Goal: Task Accomplishment & Management: Use online tool/utility

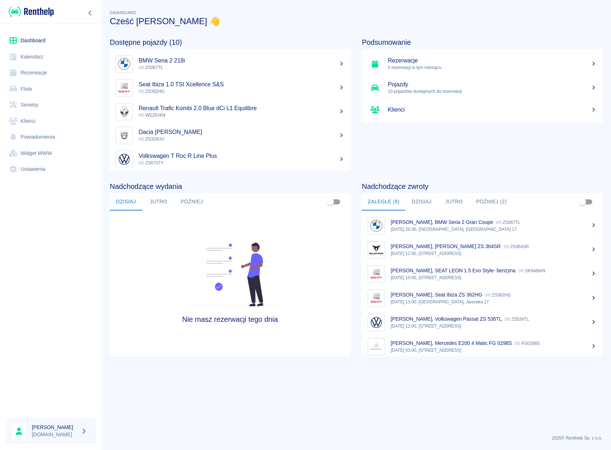
click at [33, 69] on link "Rezerwacje" at bounding box center [51, 73] width 90 height 16
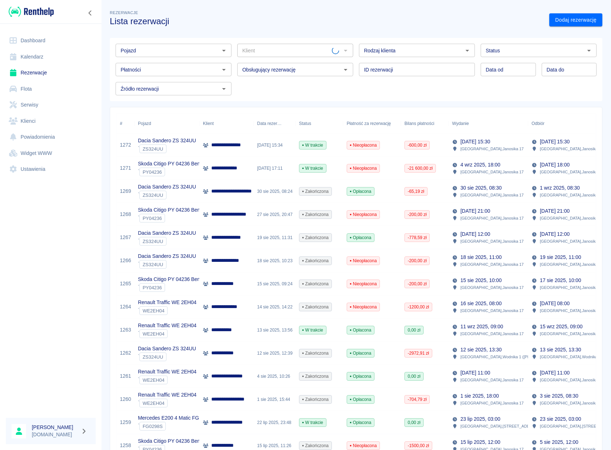
click at [187, 54] on input "Pojazd" at bounding box center [168, 50] width 100 height 9
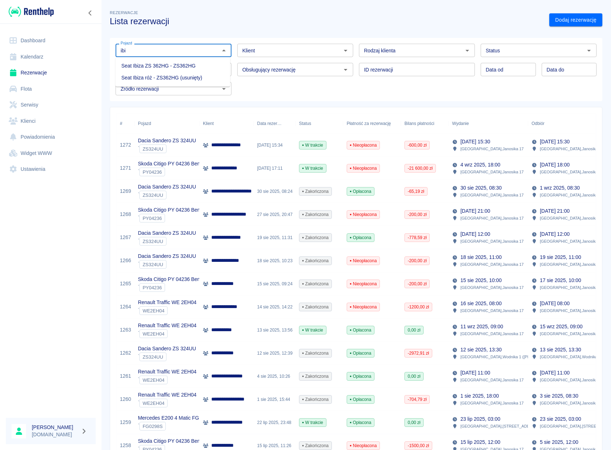
click at [191, 66] on li "Seat Ibiza ZS 362HG - ZS362HG" at bounding box center [173, 66] width 114 height 12
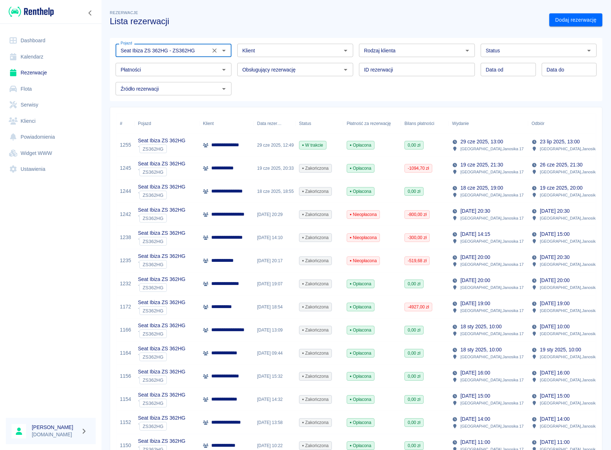
type input "Seat Ibiza ZS 362HG - ZS362HG"
click at [239, 144] on p "**********" at bounding box center [231, 145] width 40 height 8
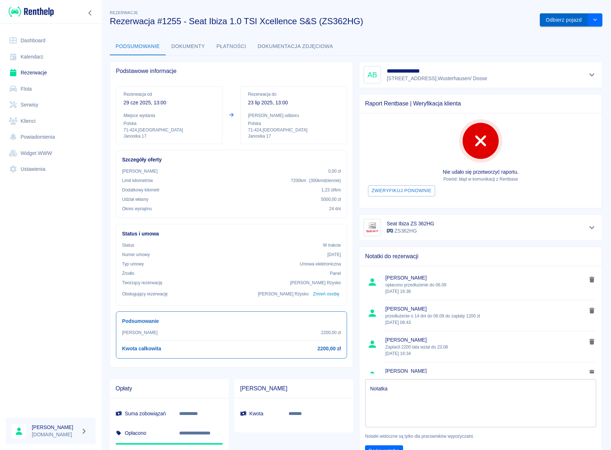
click at [569, 25] on button "Odbierz pojazd" at bounding box center [564, 19] width 48 height 13
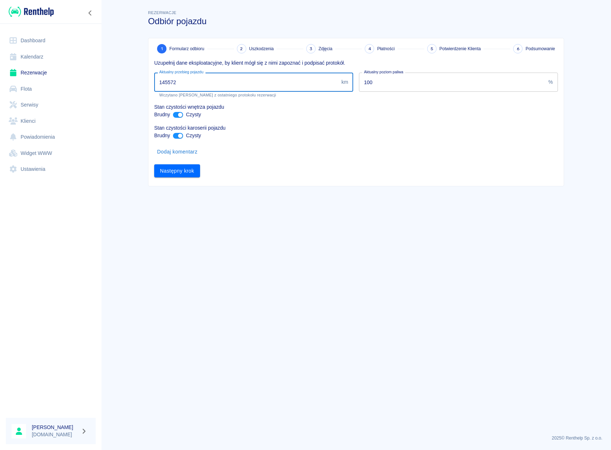
drag, startPoint x: 186, startPoint y: 83, endPoint x: 145, endPoint y: 80, distance: 40.9
click at [154, 80] on input "145572" at bounding box center [246, 82] width 184 height 19
type input "155035"
click at [179, 113] on input "ant design" at bounding box center [180, 115] width 17 height 6
checkbox input "false"
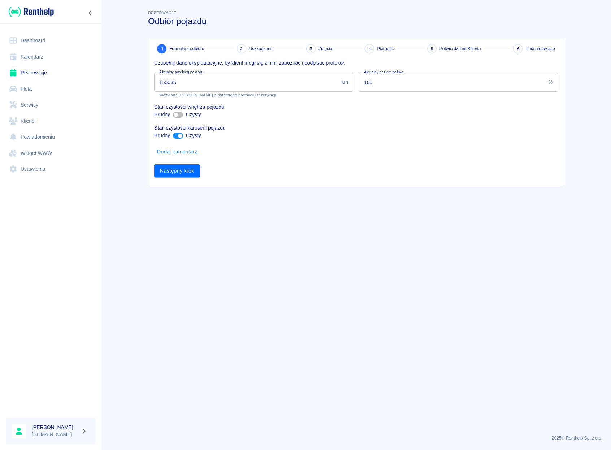
click at [179, 136] on input "ant design" at bounding box center [180, 136] width 17 height 6
checkbox input "false"
click at [179, 150] on button "Dodaj komentarz" at bounding box center [177, 151] width 46 height 13
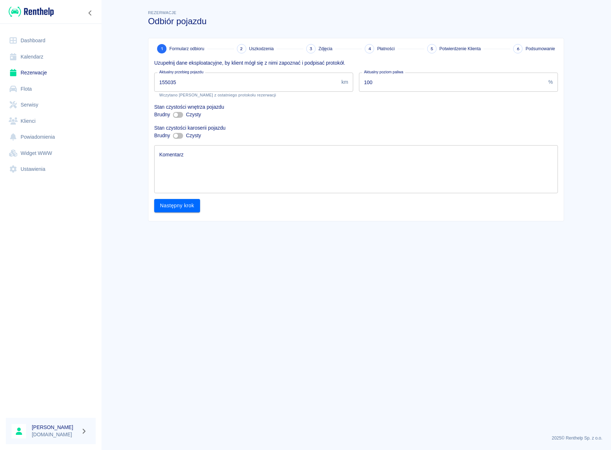
click at [179, 159] on textarea "Komentarz" at bounding box center [356, 169] width 394 height 36
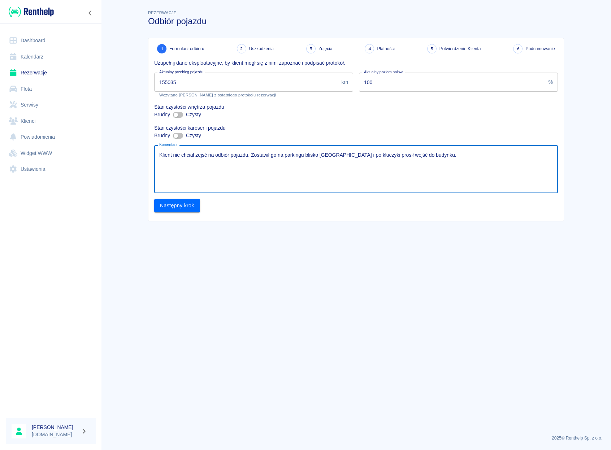
drag, startPoint x: 248, startPoint y: 155, endPoint x: 195, endPoint y: 153, distance: 53.5
click at [195, 153] on textarea "Klient nie chciał zejść na odbiór pojazdu. Zostawił go na parkingu blisko [GEOG…" at bounding box center [356, 169] width 394 height 36
click at [483, 156] on textarea "[PERSON_NAME] nie chciał zejść aby podpisać protokół odbioru pojazdu. Zostawił …" at bounding box center [356, 169] width 394 height 36
drag, startPoint x: 486, startPoint y: 162, endPoint x: 494, endPoint y: 163, distance: 8.0
click at [490, 162] on textarea "[PERSON_NAME] nie chciał zejść aby podpisać protokół odbioru pojazdu. Zostawił …" at bounding box center [356, 169] width 394 height 36
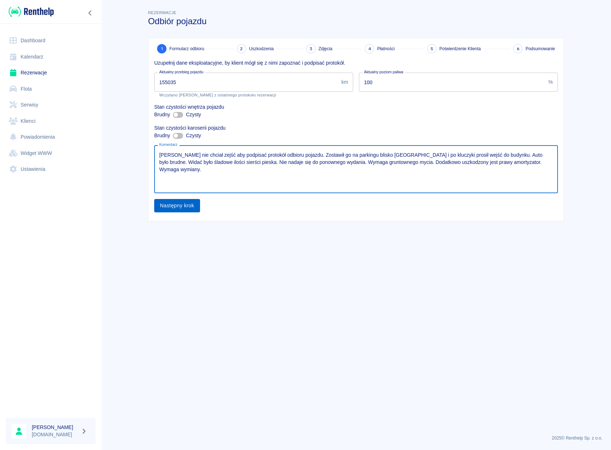
type textarea "[PERSON_NAME] nie chciał zejść aby podpisać protokół odbioru pojazdu. Zostawił …"
click at [178, 205] on button "Następny krok" at bounding box center [177, 205] width 46 height 13
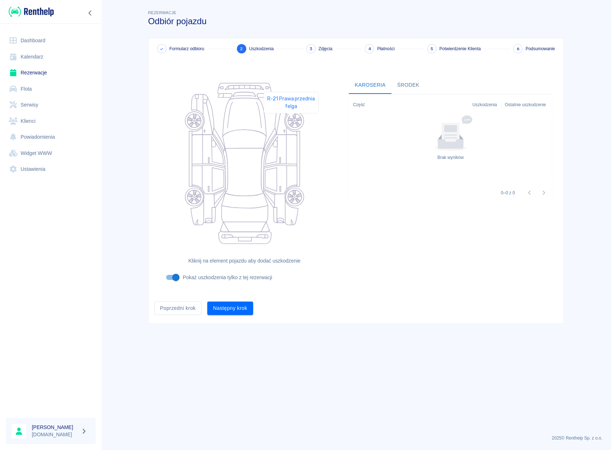
click at [291, 124] on icon at bounding box center [295, 121] width 14 height 14
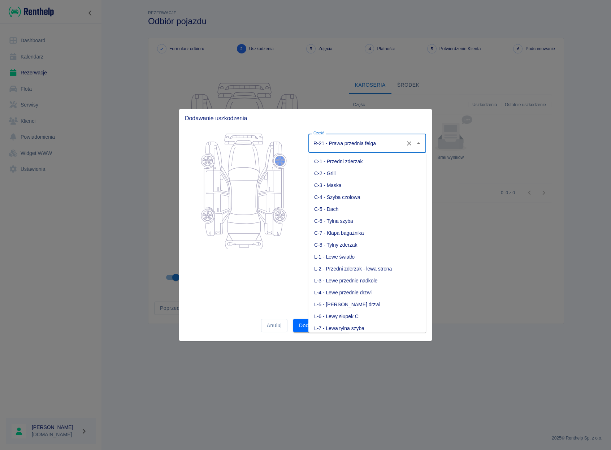
click at [331, 147] on input "R-21 - Prawa przednia felga" at bounding box center [357, 143] width 91 height 13
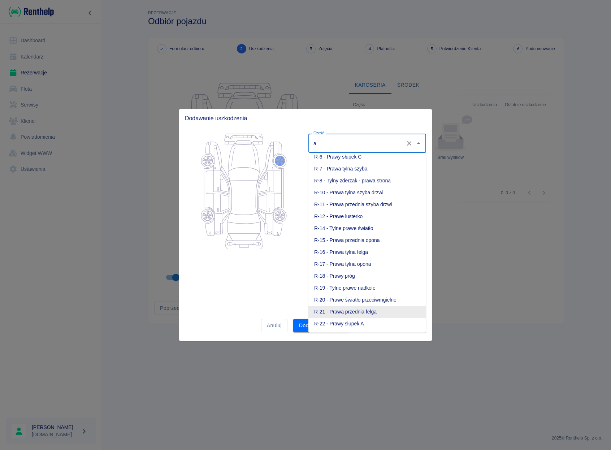
scroll to position [326, 0]
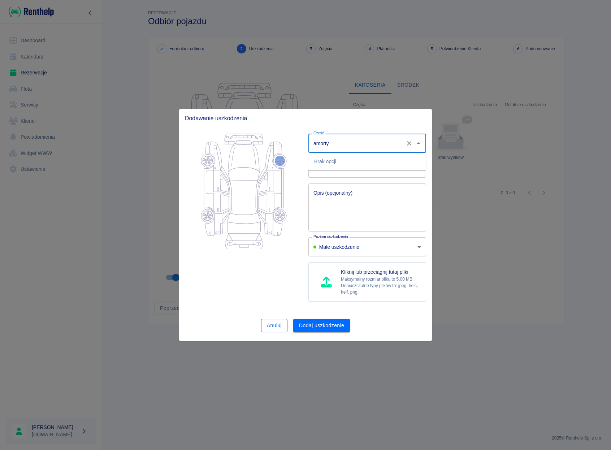
type input "R-21 - Prawa przednia felga"
click at [277, 330] on button "Anuluj" at bounding box center [274, 325] width 26 height 13
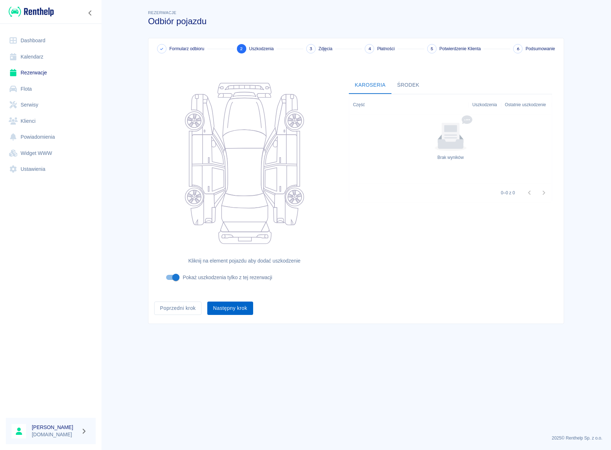
click at [248, 313] on button "Następny krok" at bounding box center [230, 308] width 46 height 13
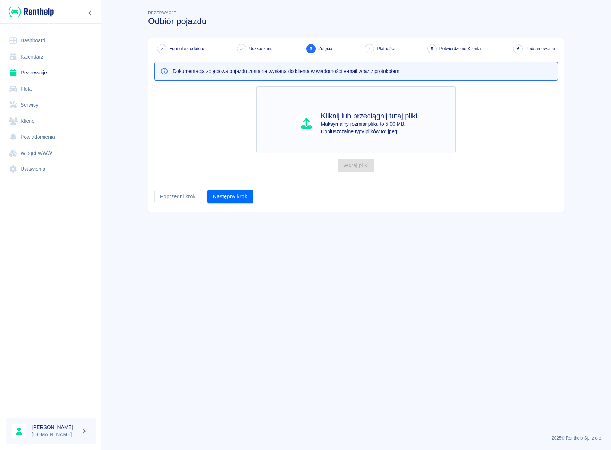
click at [352, 131] on p "Dopiuszczalne typy plików to: jpeg." at bounding box center [369, 132] width 96 height 8
type input "C:\fakepath\IMG_9890.JPG"
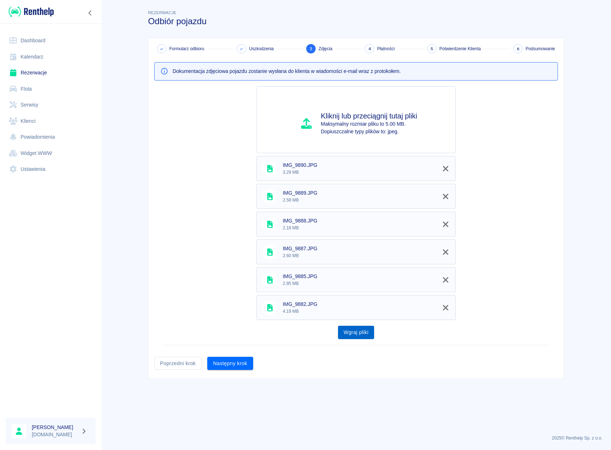
click at [349, 332] on button "Wgraj pliki" at bounding box center [356, 332] width 36 height 13
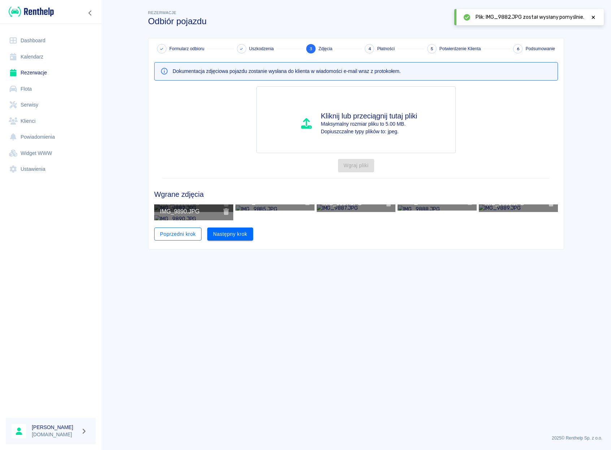
click at [176, 241] on button "Poprzedni krok" at bounding box center [177, 234] width 47 height 13
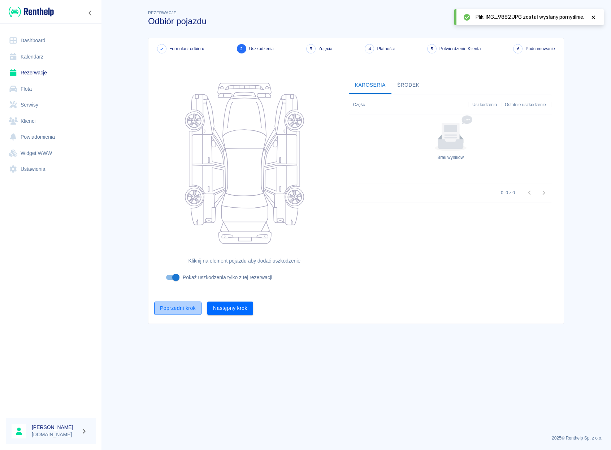
click at [172, 314] on button "Poprzedni krok" at bounding box center [177, 308] width 47 height 13
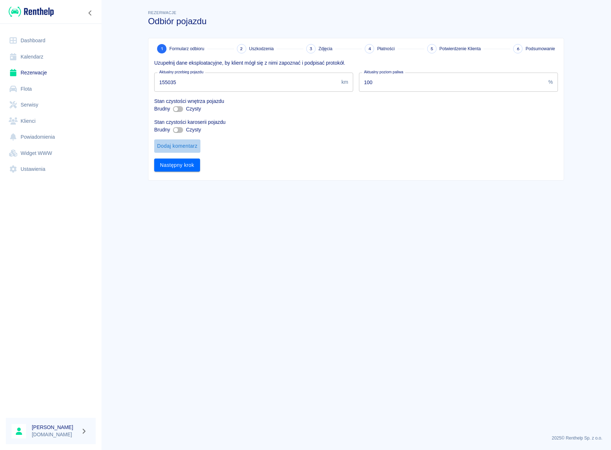
click at [176, 147] on button "Dodaj komentarz" at bounding box center [177, 145] width 46 height 13
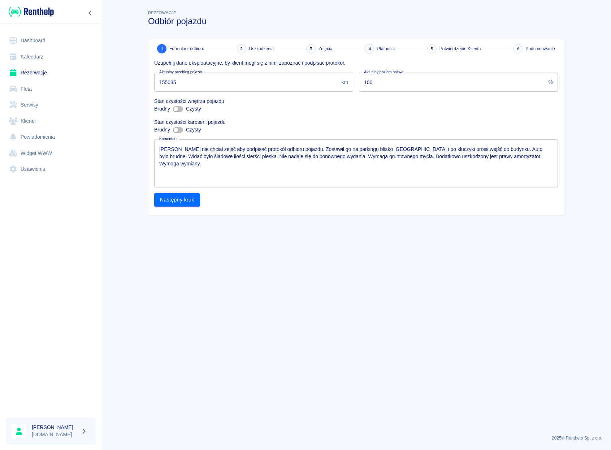
click at [225, 156] on textarea "[PERSON_NAME] nie chciał zejść aby podpisać protokół odbioru pojazdu. Zostawił …" at bounding box center [356, 164] width 394 height 36
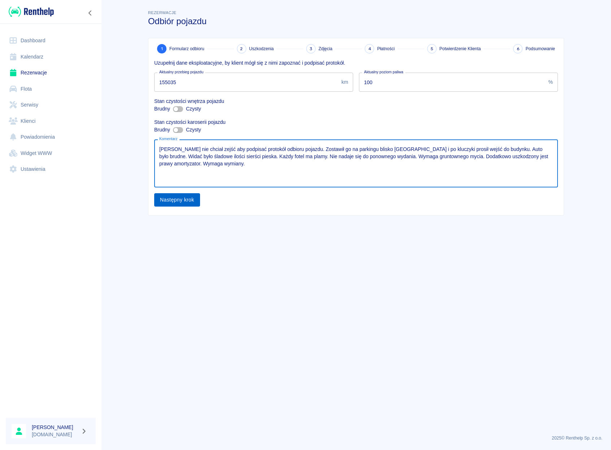
type textarea "[PERSON_NAME] nie chciał zejść aby podpisać protokół odbioru pojazdu. Zostawił …"
click at [164, 203] on button "Następny krok" at bounding box center [177, 199] width 46 height 13
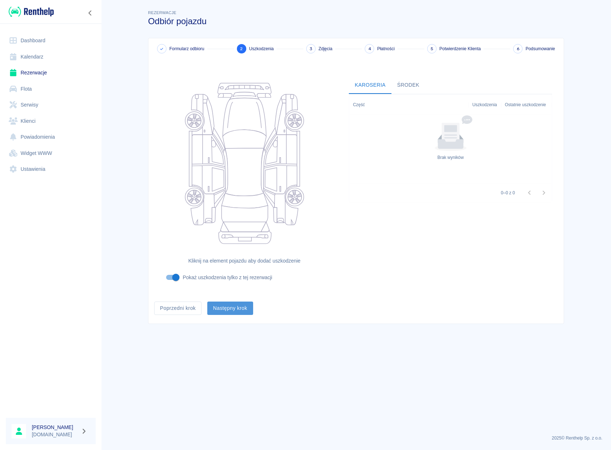
click at [248, 309] on button "Następny krok" at bounding box center [230, 308] width 46 height 13
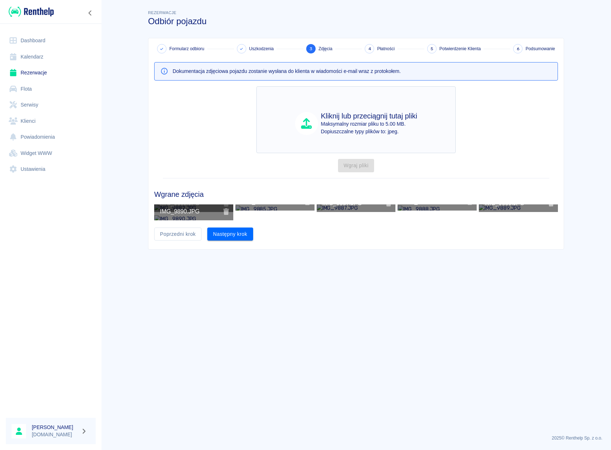
click at [359, 130] on p "Dopiuszczalne typy plików to: jpeg." at bounding box center [369, 132] width 96 height 8
type input "C:\fakepath\IMG_9881.JPG"
click at [371, 135] on p "Dopiuszczalne typy plików to: jpeg." at bounding box center [369, 132] width 96 height 8
click at [362, 132] on p "Dopiuszczalne typy plików to: jpeg." at bounding box center [369, 132] width 96 height 8
type input "C:\fakepath\2.jpeg"
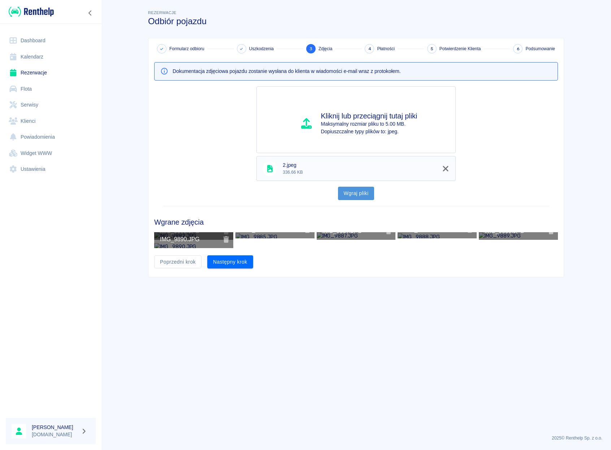
click at [350, 194] on button "Wgraj pliki" at bounding box center [356, 193] width 36 height 13
click at [224, 234] on icon "info about IMG_9882.JPG" at bounding box center [227, 231] width 6 height 7
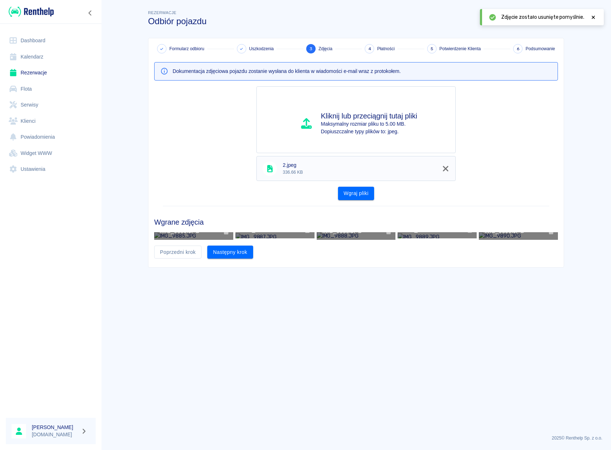
click at [223, 234] on icon "info about IMG_9885.JPG" at bounding box center [226, 231] width 8 height 7
click at [223, 234] on icon "info about IMG_9887.JPG" at bounding box center [226, 231] width 8 height 7
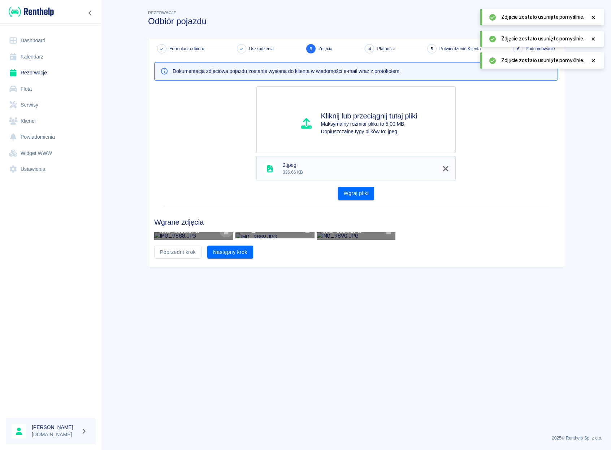
click at [223, 234] on icon "info about IMG_9888.JPG" at bounding box center [226, 231] width 8 height 7
click at [223, 234] on icon "info about IMG_9889.JPG" at bounding box center [226, 231] width 8 height 7
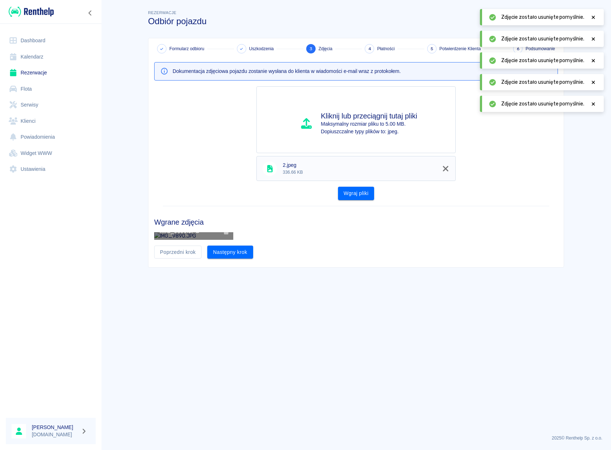
click at [223, 234] on icon "info about IMG_9890.JPG" at bounding box center [226, 231] width 8 height 7
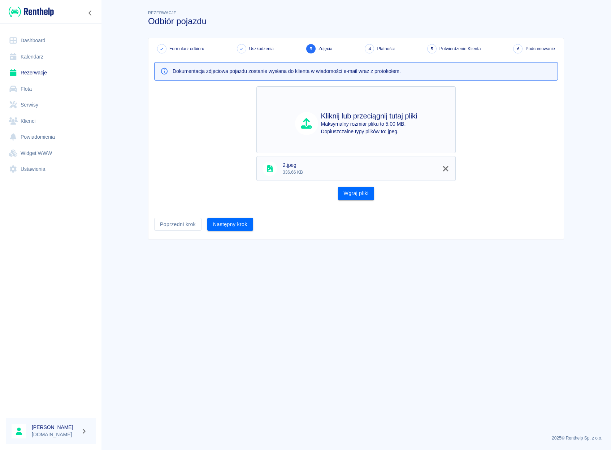
click at [383, 124] on p "Maksymalny rozmiar pliku to 5.00 MB." at bounding box center [369, 124] width 96 height 8
type input "C:\fakepath\IMG_9881.jpg"
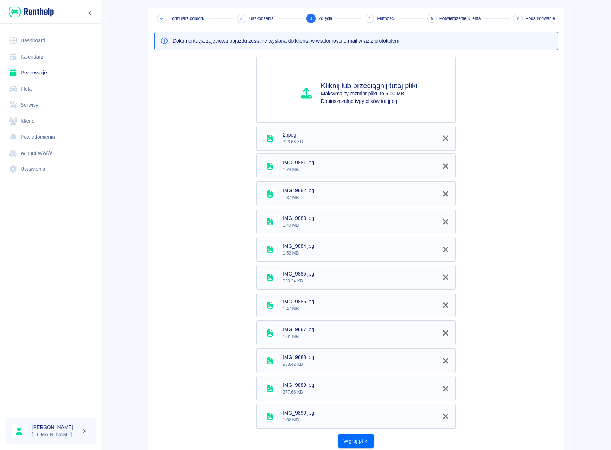
scroll to position [89, 0]
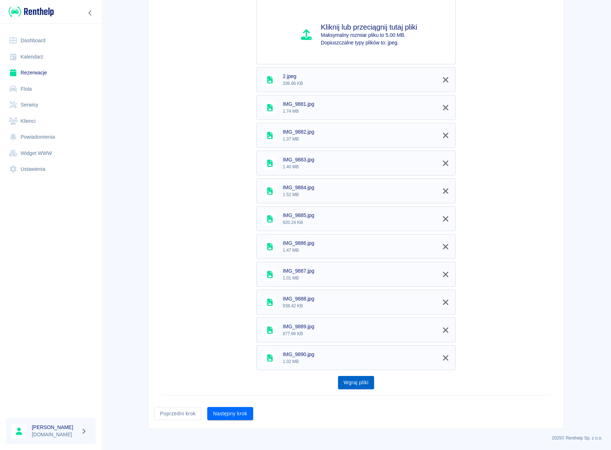
click at [350, 384] on button "Wgraj pliki" at bounding box center [356, 382] width 36 height 13
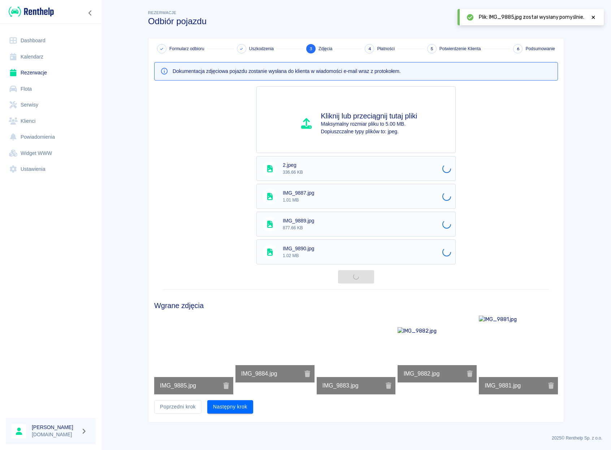
scroll to position [20, 0]
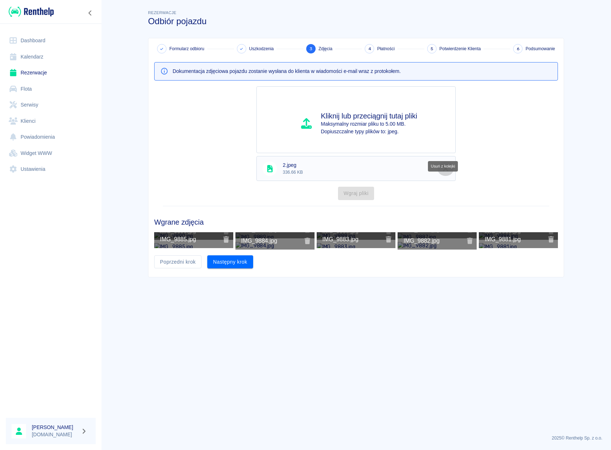
click at [443, 166] on icon "Usuń z kolejki" at bounding box center [445, 168] width 5 height 5
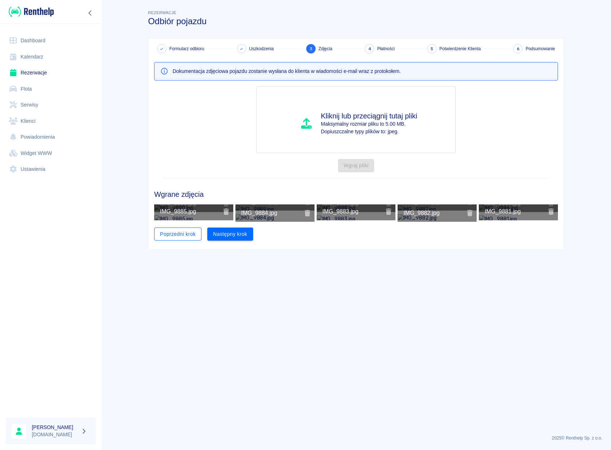
click at [169, 241] on button "Poprzedni krok" at bounding box center [177, 234] width 47 height 13
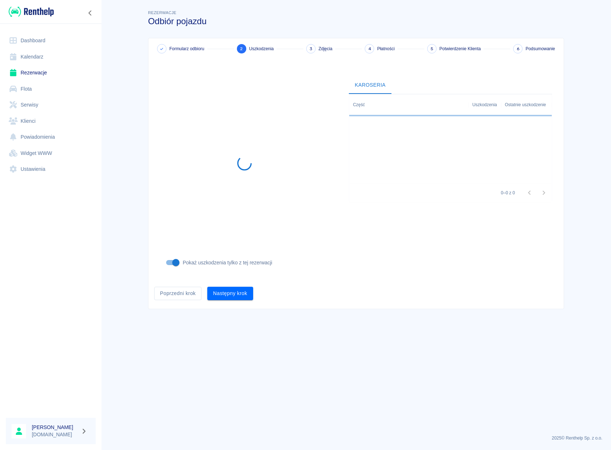
scroll to position [0, 0]
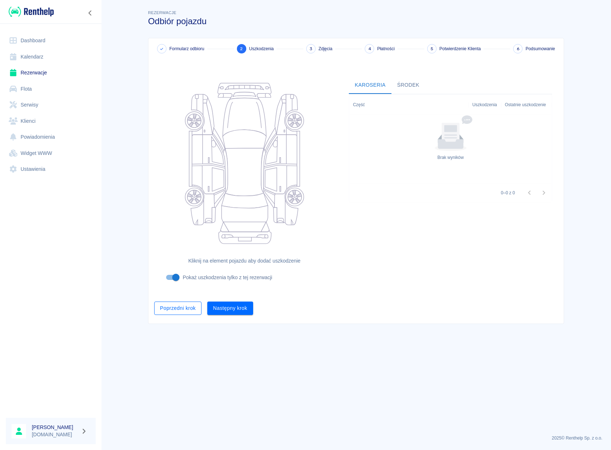
click at [183, 313] on button "Poprzedni krok" at bounding box center [177, 308] width 47 height 13
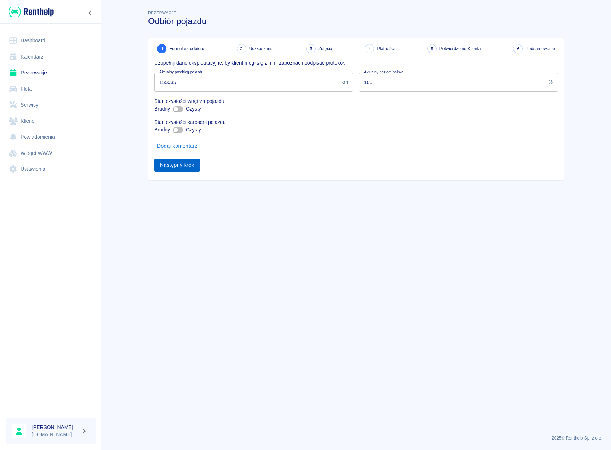
click at [189, 165] on button "Następny krok" at bounding box center [177, 165] width 46 height 13
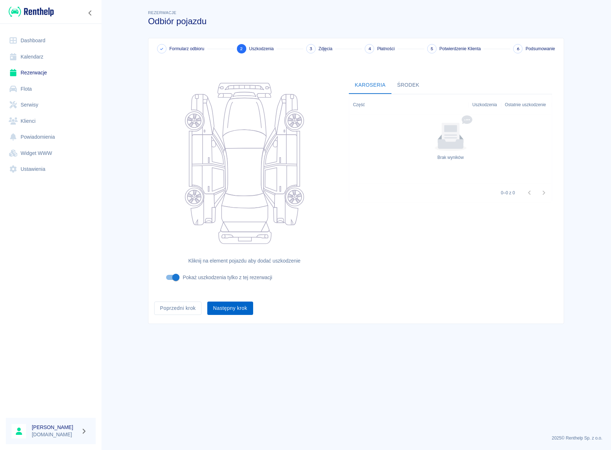
click at [231, 312] on button "Następny krok" at bounding box center [230, 308] width 46 height 13
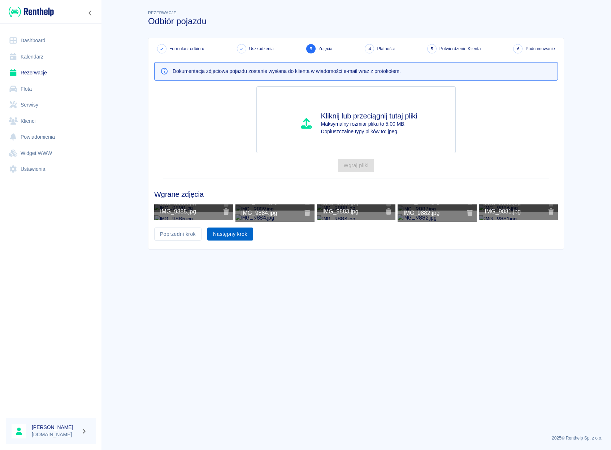
click at [224, 241] on button "Następny krok" at bounding box center [230, 234] width 46 height 13
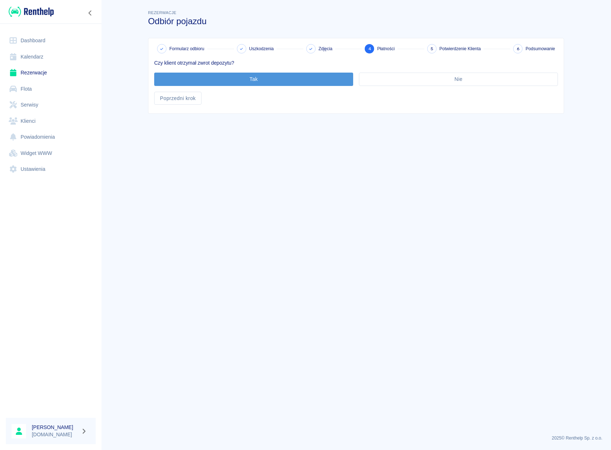
click at [318, 79] on button "Tak" at bounding box center [253, 79] width 199 height 13
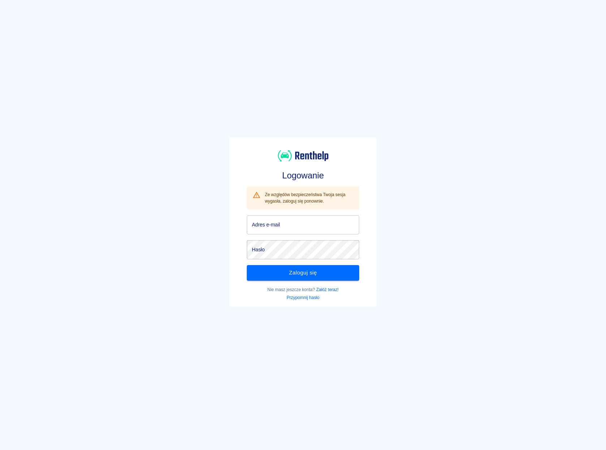
click at [266, 232] on input "Adres e-mail" at bounding box center [303, 224] width 112 height 19
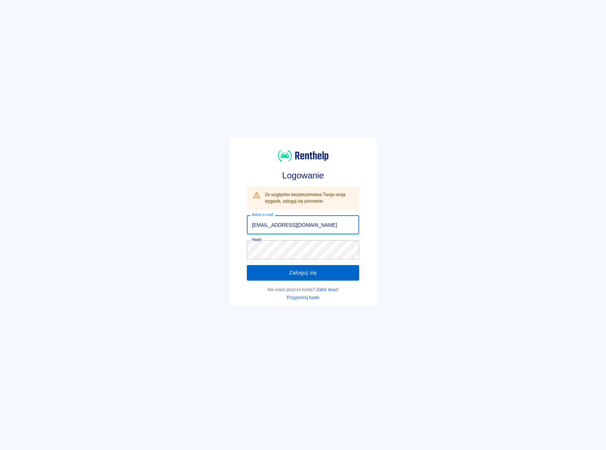
type input "[EMAIL_ADDRESS][DOMAIN_NAME]"
click at [278, 272] on button "Zaloguj się" at bounding box center [303, 272] width 112 height 15
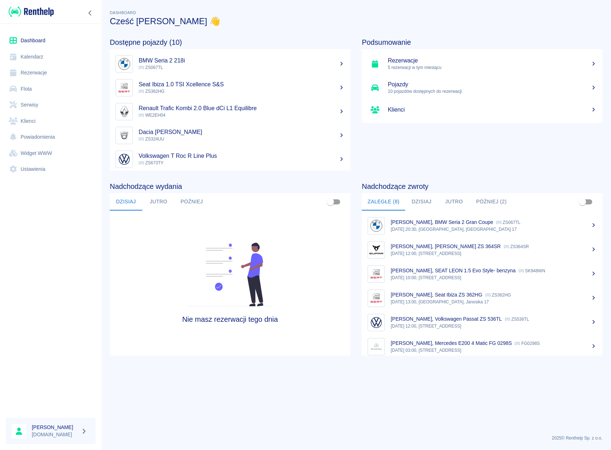
click at [34, 68] on link "Rezerwacje" at bounding box center [51, 73] width 90 height 16
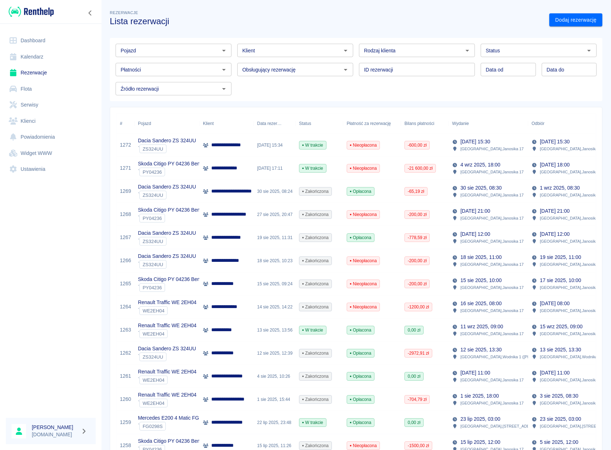
click at [193, 55] on input "Pojazd" at bounding box center [168, 50] width 100 height 9
click at [192, 62] on li "Seat Ibiza ZS 362HG - ZS362HG" at bounding box center [173, 66] width 114 height 12
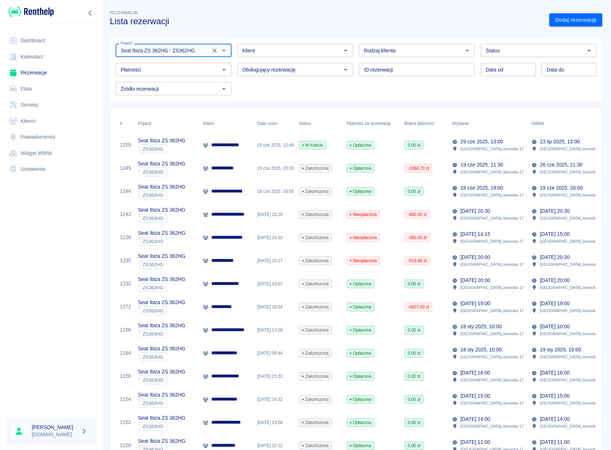
type input "Seat Ibiza ZS 362HG - ZS362HG"
click at [230, 145] on p "**********" at bounding box center [231, 145] width 40 height 8
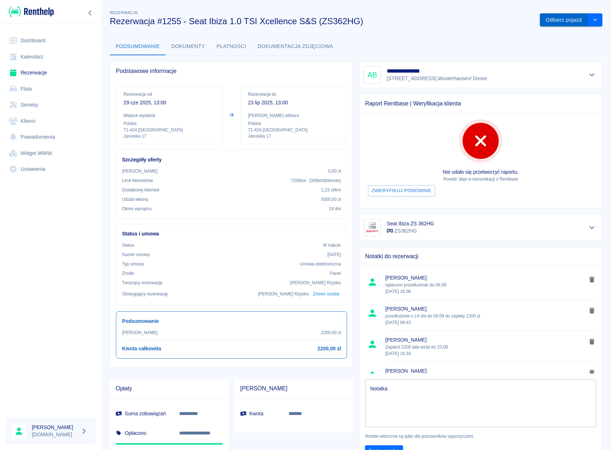
click at [554, 21] on button "Odbierz pojazd" at bounding box center [564, 19] width 48 height 13
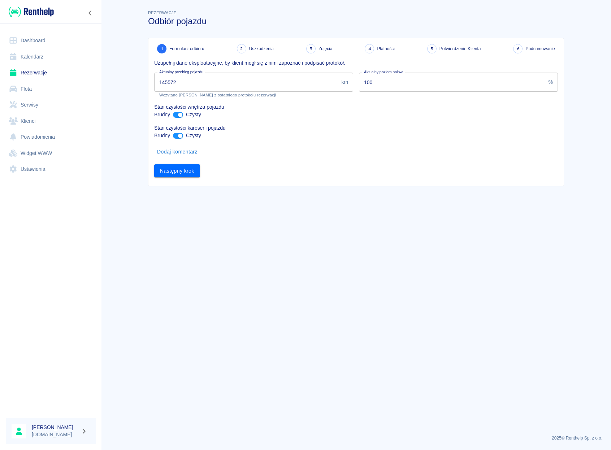
drag, startPoint x: 182, startPoint y: 83, endPoint x: 134, endPoint y: 80, distance: 47.8
click at [154, 80] on input "145572" at bounding box center [246, 82] width 184 height 19
type input "155035"
click at [176, 114] on input "ant design" at bounding box center [180, 115] width 17 height 6
checkbox input "false"
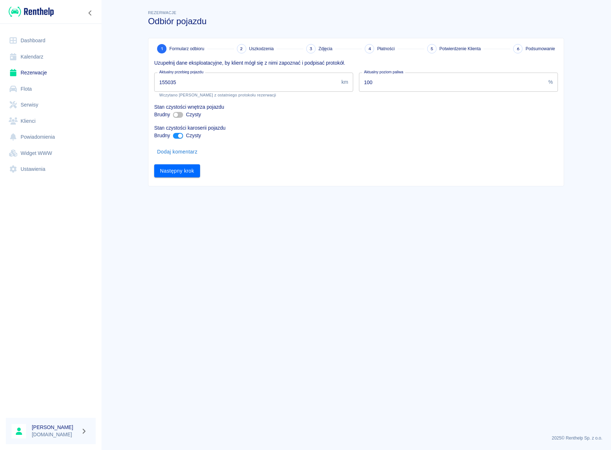
click at [179, 137] on input "ant design" at bounding box center [180, 136] width 17 height 6
checkbox input "false"
click at [178, 149] on button "Dodaj komentarz" at bounding box center [177, 151] width 46 height 13
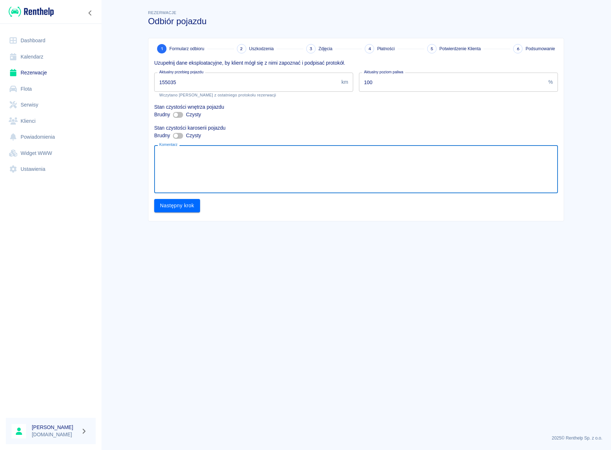
click at [178, 155] on textarea "Komentarz" at bounding box center [356, 169] width 394 height 36
type textarea "A"
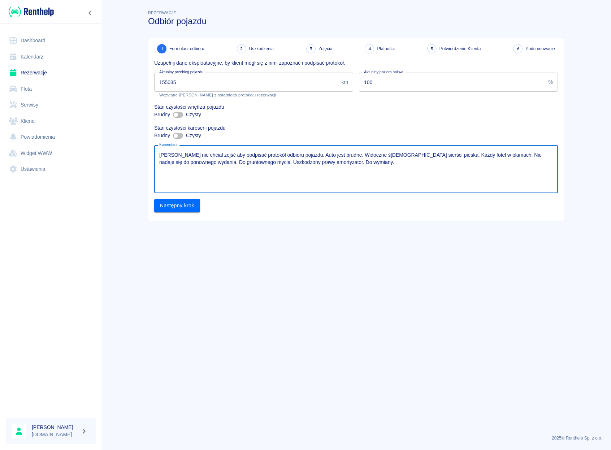
click at [295, 152] on textarea "Klient nie chciał zejść aby podpisać protokół odbioru pojazdu. Auto jest brudne…" at bounding box center [356, 169] width 394 height 36
click at [298, 157] on textarea "Klient nie chciał zejść aby podpisać protokół odbioru pojazdu. Auto jest brudne…" at bounding box center [356, 169] width 394 height 36
type textarea "Klient nie chciał zejść aby podpisać protokół odbioru pojazdu. Przekazał klucze…"
click at [176, 207] on button "Następny krok" at bounding box center [177, 205] width 46 height 13
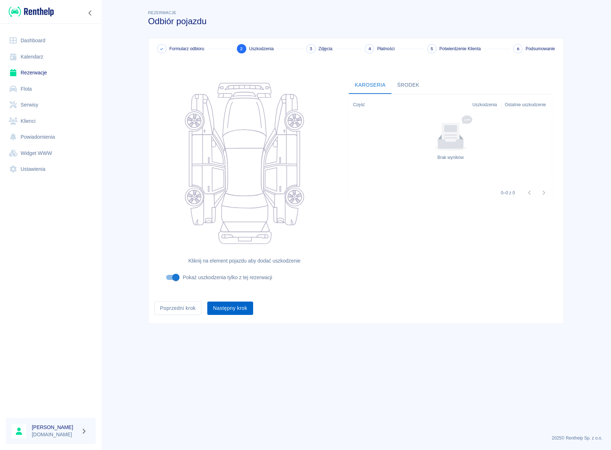
click at [234, 307] on button "Następny krok" at bounding box center [230, 308] width 46 height 13
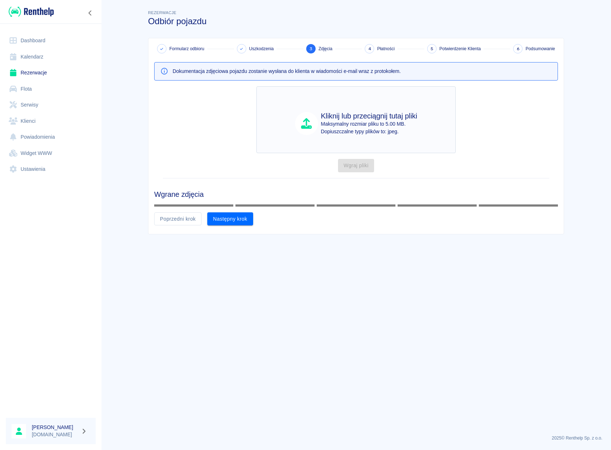
scroll to position [16, 0]
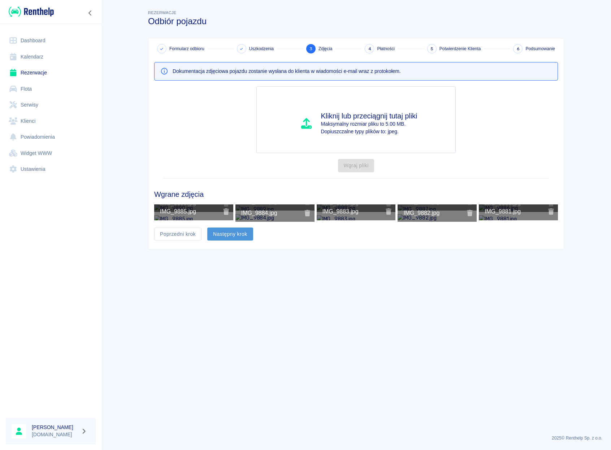
click at [228, 241] on button "Następny krok" at bounding box center [230, 234] width 46 height 13
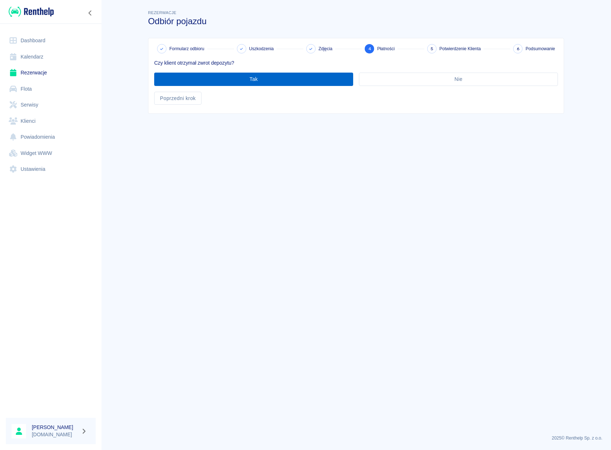
click at [282, 75] on button "Tak" at bounding box center [253, 79] width 199 height 13
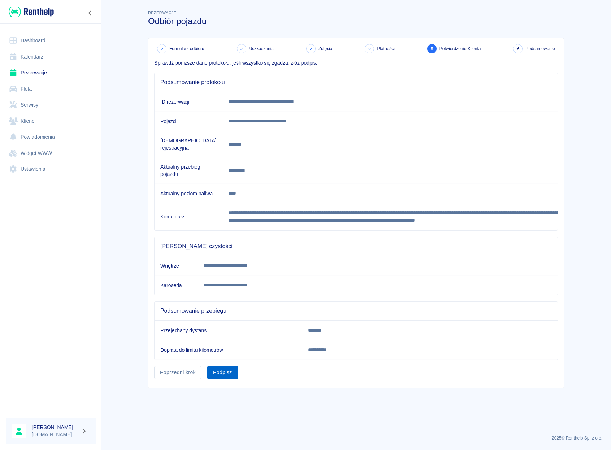
click at [214, 379] on button "Podpisz" at bounding box center [222, 372] width 31 height 13
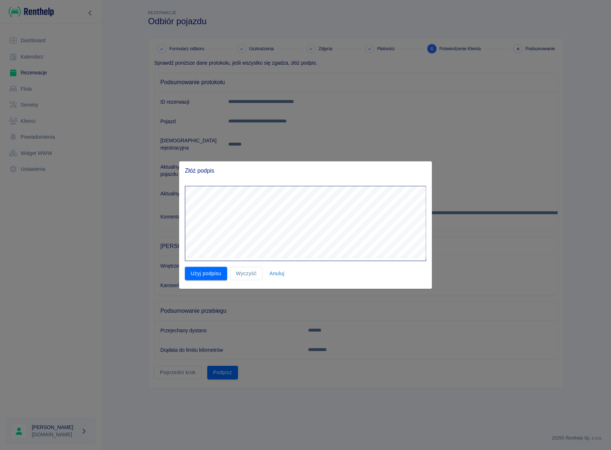
click at [278, 172] on div "Złóż podpis Użyj podpisu Wyczyść Anuluj" at bounding box center [305, 224] width 253 height 127
click at [209, 271] on button "Użyj podpisu" at bounding box center [206, 273] width 42 height 13
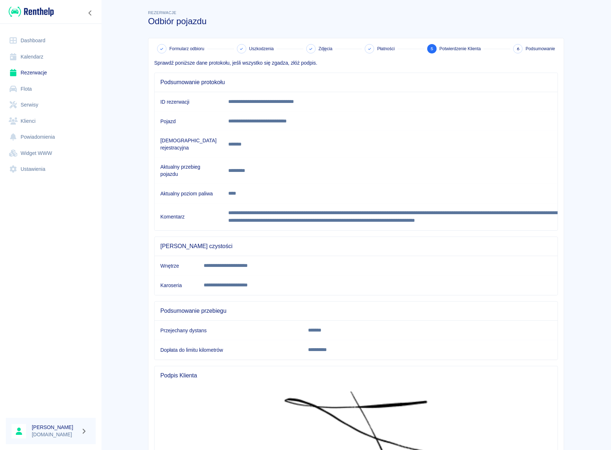
scroll to position [146, 0]
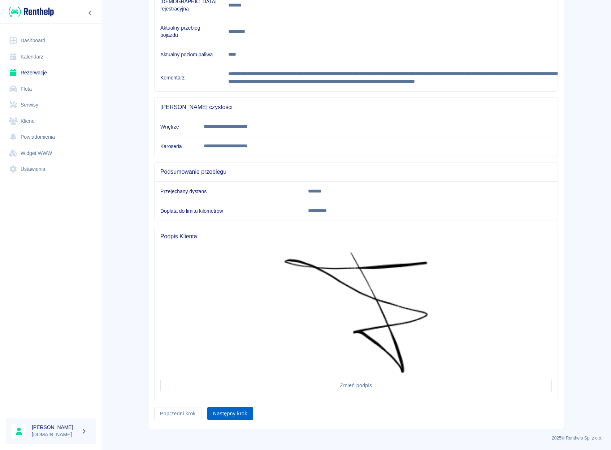
click at [230, 414] on button "Następny krok" at bounding box center [230, 413] width 46 height 13
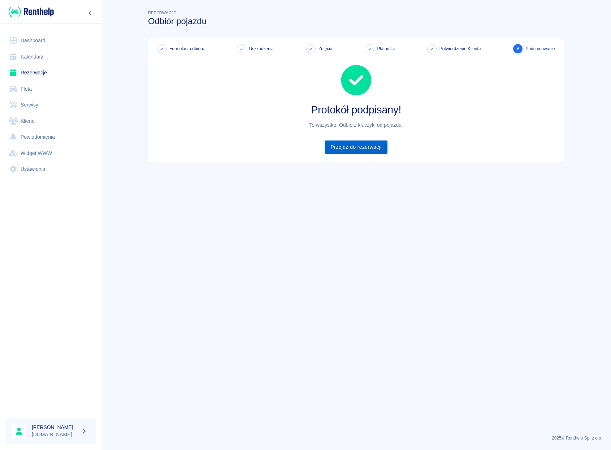
click at [349, 144] on link "Przejdź do rezerwacji" at bounding box center [356, 146] width 62 height 13
